Goal: Information Seeking & Learning: Learn about a topic

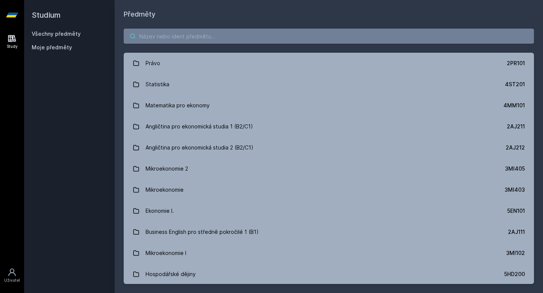
click at [204, 37] on input "search" at bounding box center [329, 36] width 410 height 15
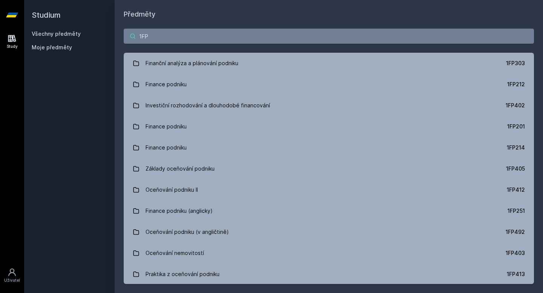
click at [259, 32] on input "1FP" at bounding box center [329, 36] width 410 height 15
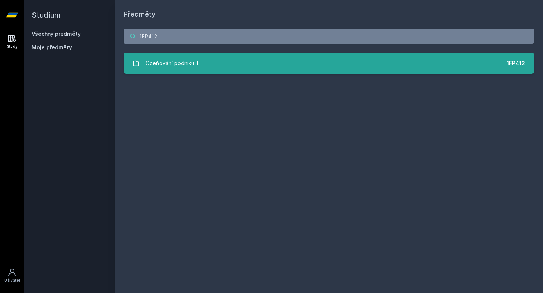
type input "1FP412"
click at [258, 60] on link "Oceňování podniku II 1FP412" at bounding box center [329, 63] width 410 height 21
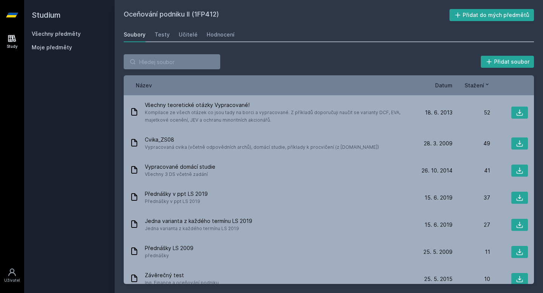
click at [445, 85] on span "Datum" at bounding box center [443, 85] width 17 height 8
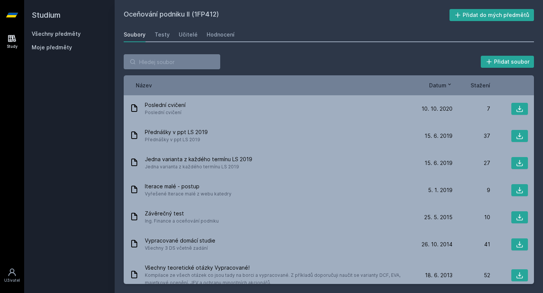
click at [445, 85] on span "Datum" at bounding box center [437, 85] width 17 height 8
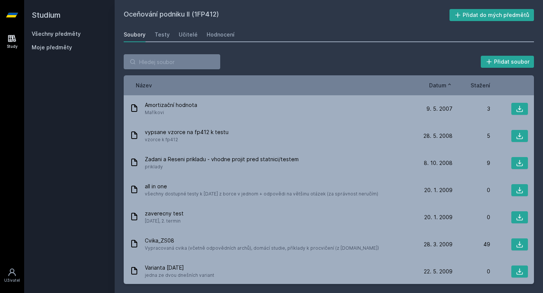
click at [445, 85] on span "Datum" at bounding box center [437, 85] width 17 height 8
